Goal: Navigation & Orientation: Understand site structure

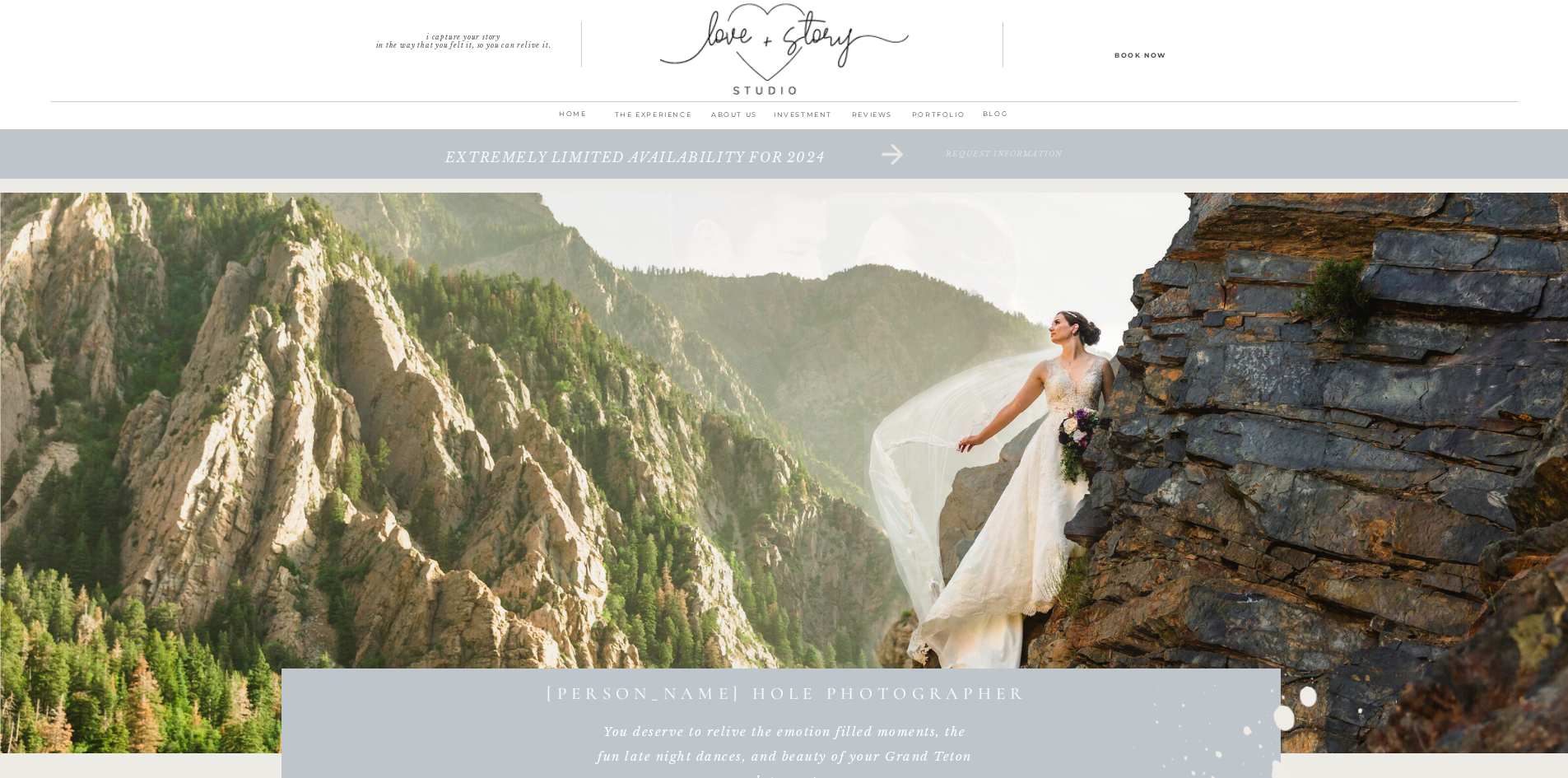
click at [661, 112] on p "THE EXPERIENCE" at bounding box center [653, 119] width 94 height 23
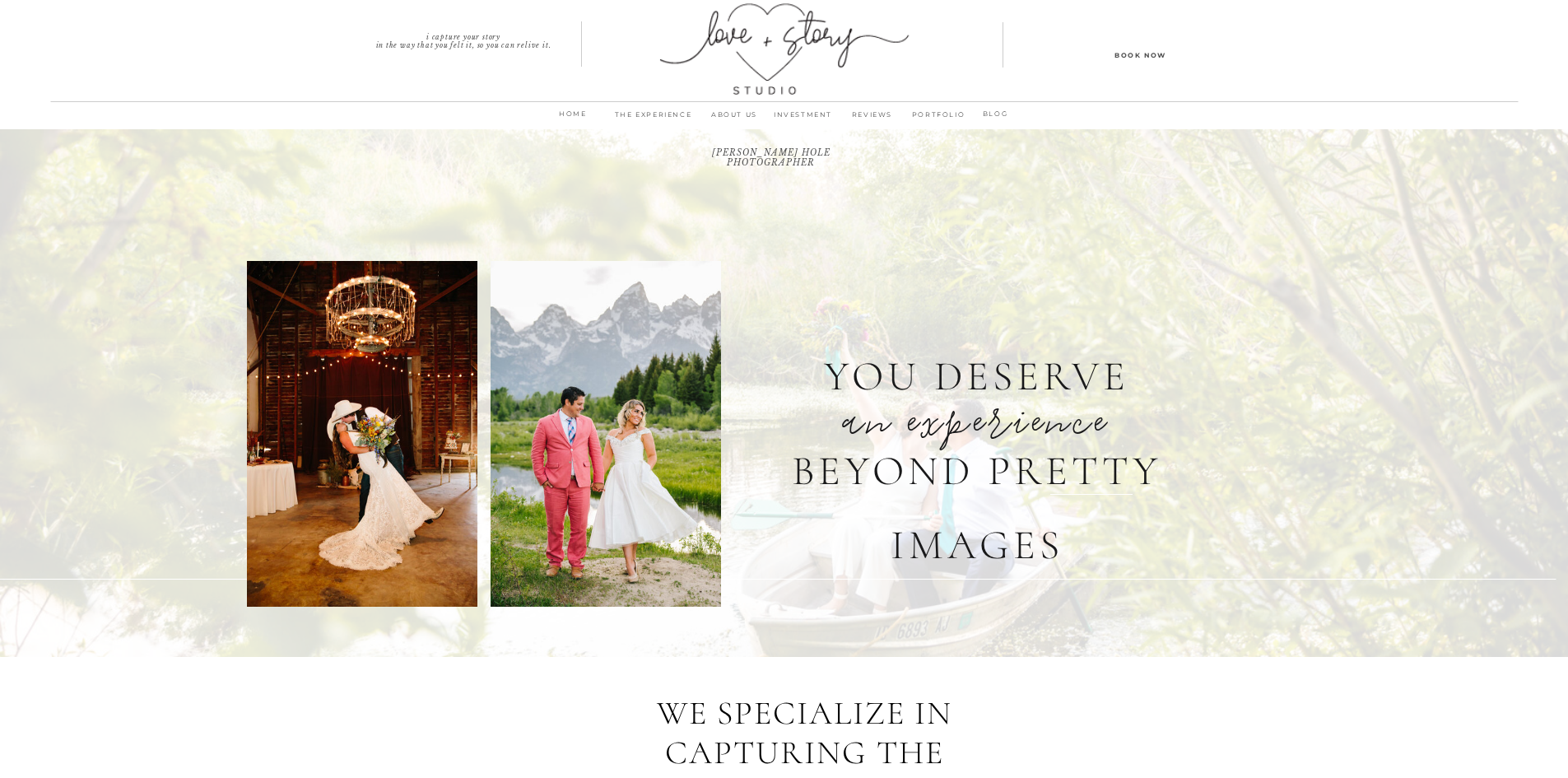
click at [803, 115] on p "INVESTMENT" at bounding box center [803, 119] width 69 height 23
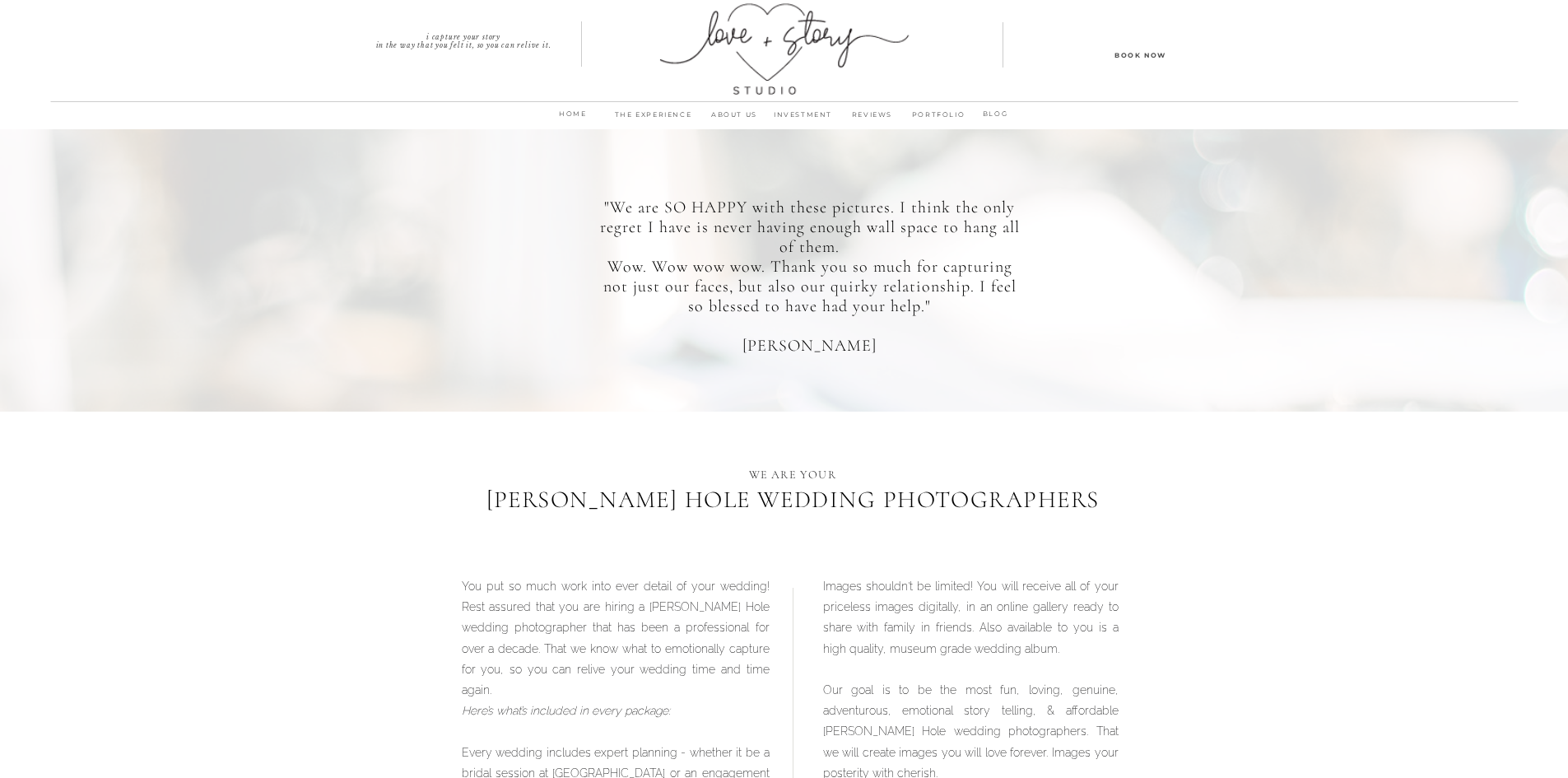
click at [575, 117] on p "home" at bounding box center [573, 118] width 44 height 23
click at [934, 111] on p "PORTFOLIO" at bounding box center [938, 119] width 63 height 23
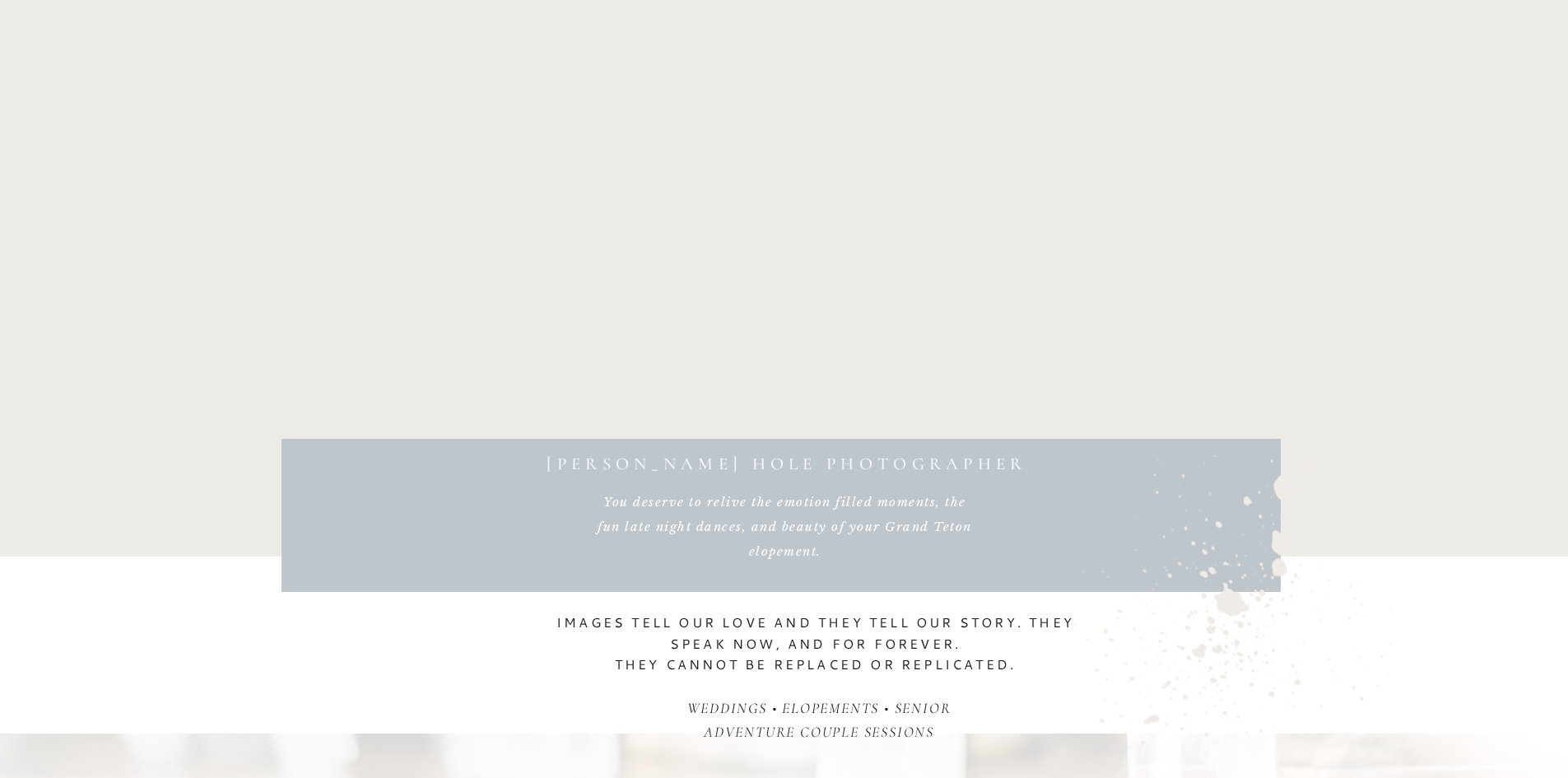
scroll to position [178, 0]
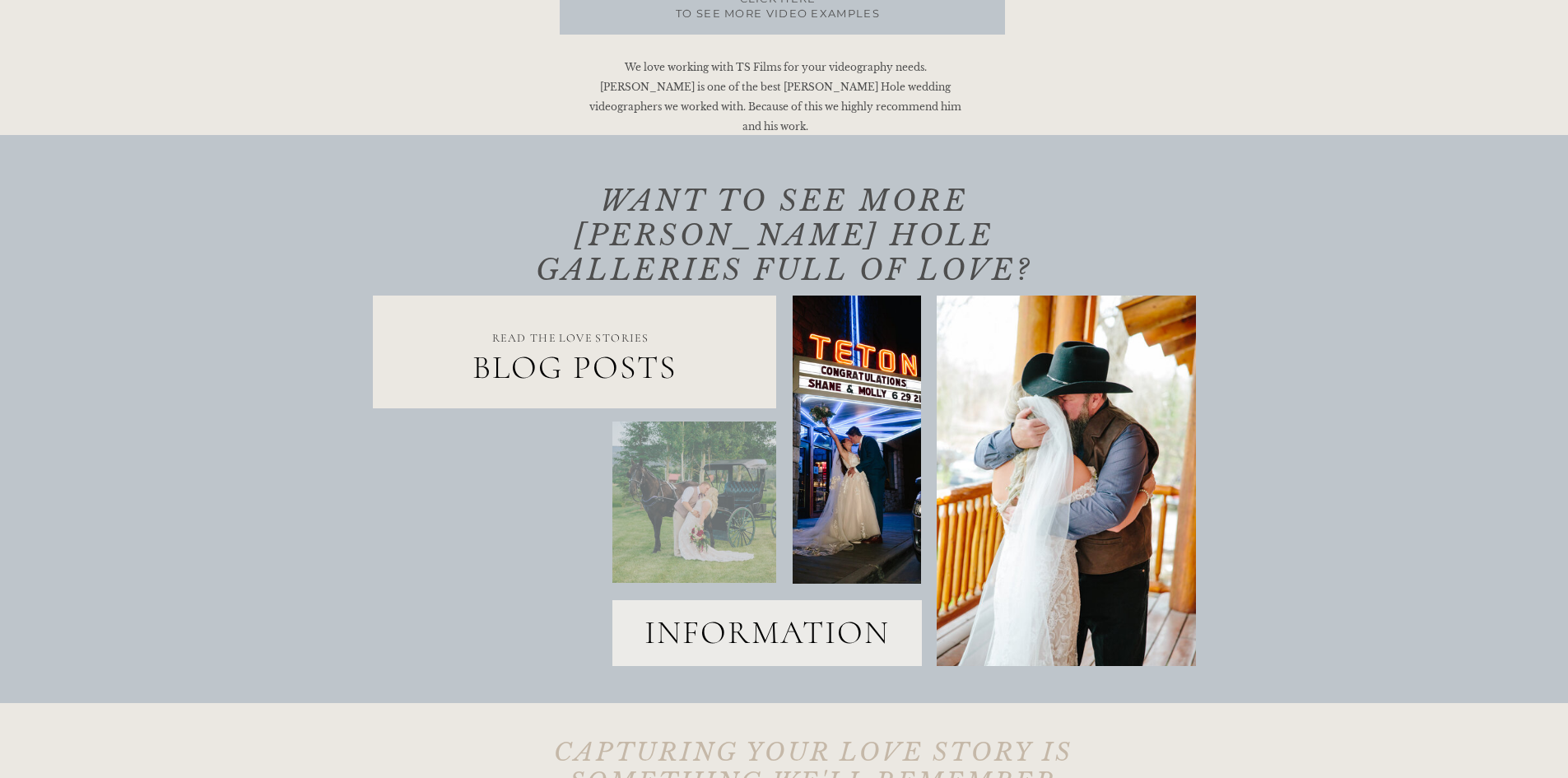
scroll to position [1400, 0]
